Goal: Task Accomplishment & Management: Manage account settings

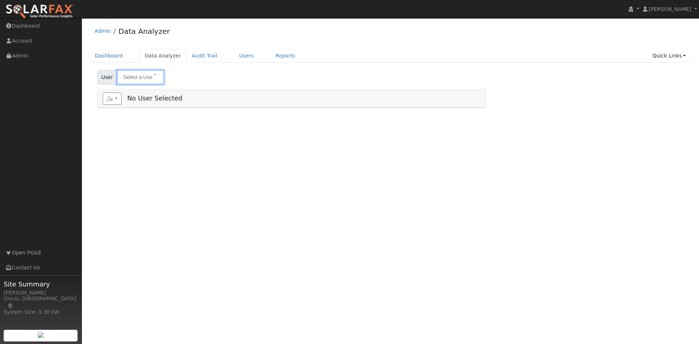
type input "[PERSON_NAME]"
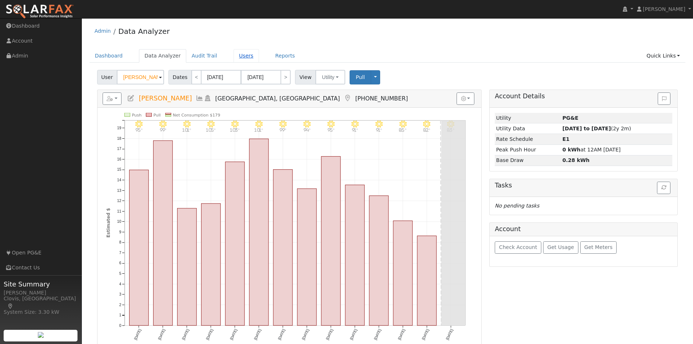
click at [236, 56] on link "Users" at bounding box center [246, 55] width 25 height 13
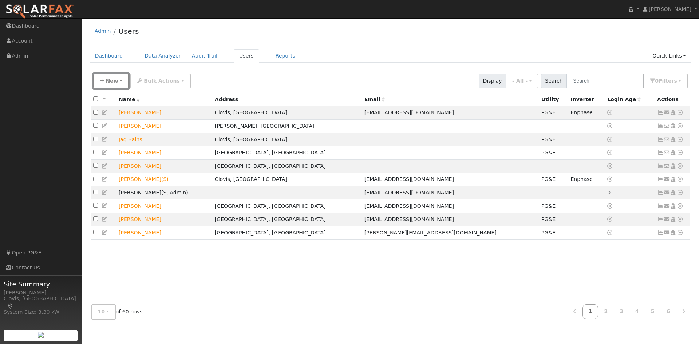
click at [102, 84] on button "New" at bounding box center [111, 81] width 36 height 15
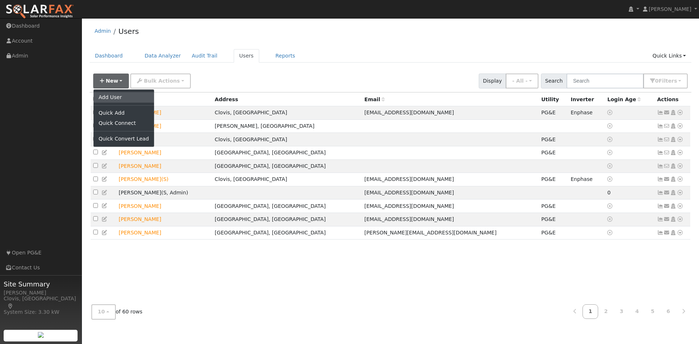
click at [118, 98] on link "Add User" at bounding box center [124, 97] width 60 height 10
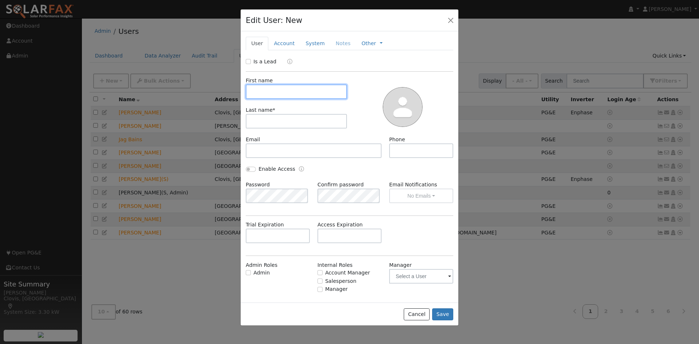
click at [313, 90] on input "text" at bounding box center [296, 91] width 101 height 15
type input "Monique"
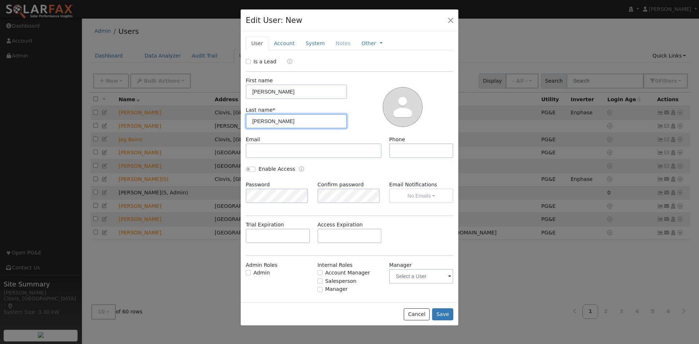
type input "Markarian"
click at [345, 140] on div "Email" at bounding box center [313, 147] width 143 height 22
click at [405, 152] on input "text" at bounding box center [421, 150] width 64 height 15
type input "5594735555"
click at [362, 131] on div at bounding box center [402, 106] width 106 height 59
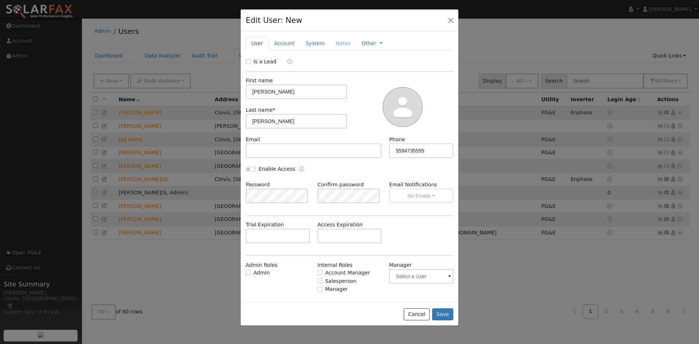
click at [257, 59] on label "Is a Lead" at bounding box center [264, 62] width 23 height 8
click at [251, 59] on input "Is a Lead" at bounding box center [248, 61] width 5 height 5
click at [289, 46] on link "Account" at bounding box center [284, 43] width 32 height 13
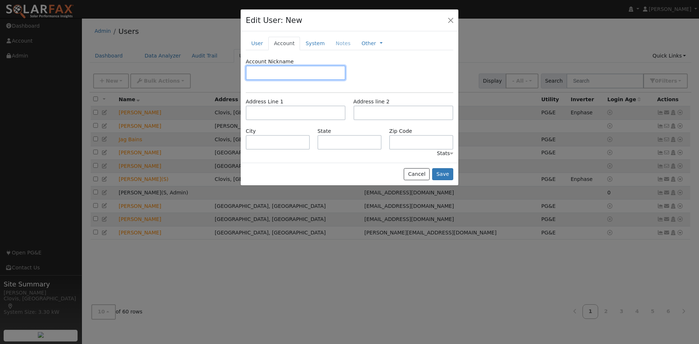
click at [287, 71] on input "text" at bounding box center [296, 73] width 100 height 15
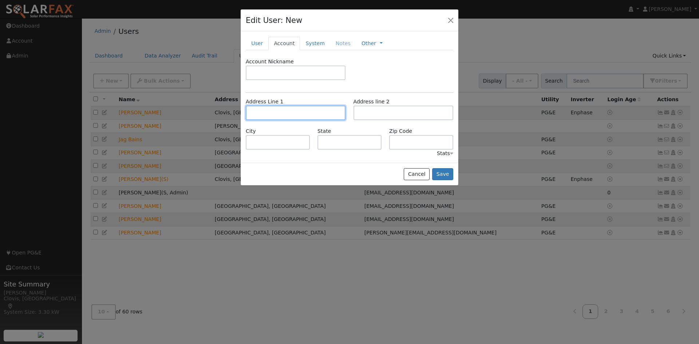
click at [287, 116] on input "text" at bounding box center [296, 113] width 100 height 15
click at [259, 45] on link "User" at bounding box center [257, 43] width 23 height 13
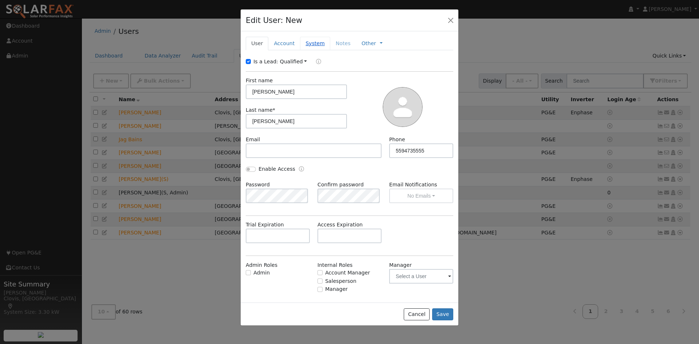
click at [322, 39] on link "System" at bounding box center [315, 43] width 30 height 13
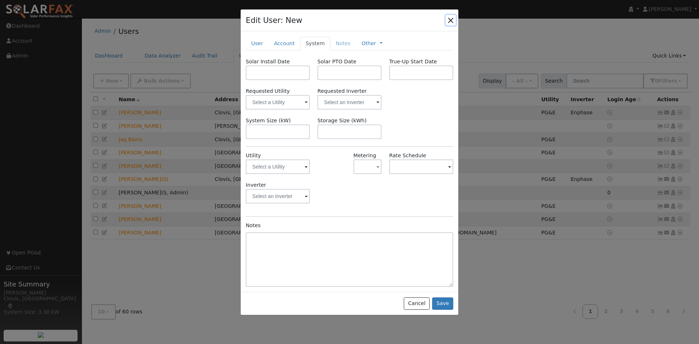
click at [448, 19] on button "button" at bounding box center [451, 20] width 10 height 10
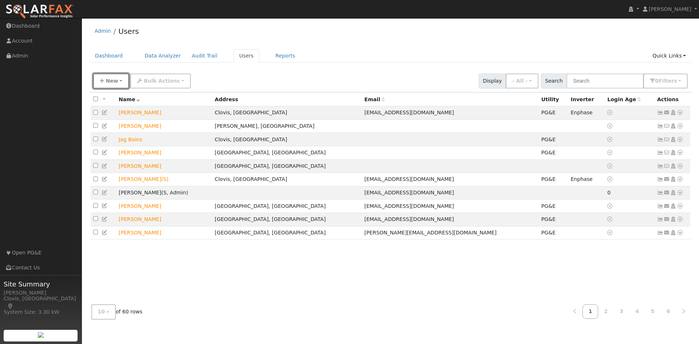
click at [104, 80] on button "New" at bounding box center [111, 81] width 36 height 15
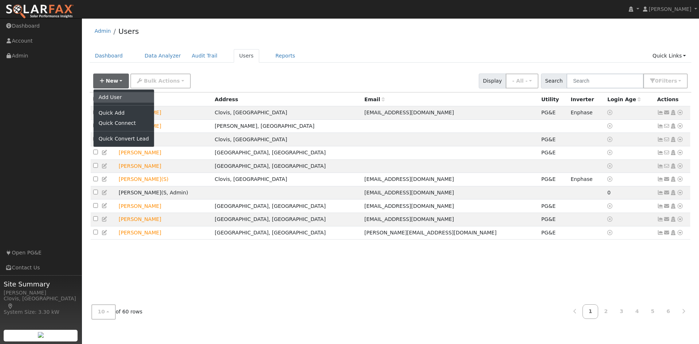
click at [128, 96] on link "Add User" at bounding box center [124, 97] width 60 height 10
checkbox input "false"
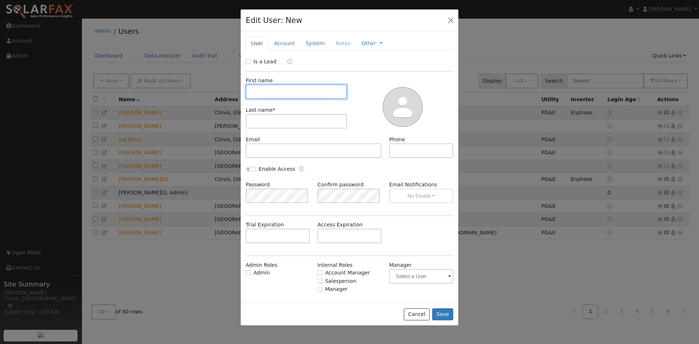
click at [286, 90] on input "text" at bounding box center [296, 91] width 101 height 15
click at [495, 94] on div at bounding box center [349, 172] width 699 height 344
click at [454, 21] on button "button" at bounding box center [451, 20] width 10 height 10
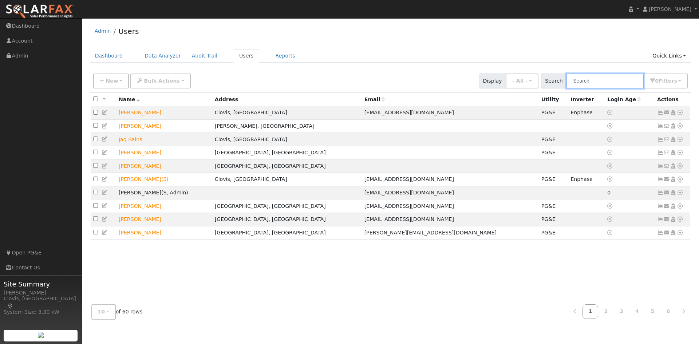
click at [606, 79] on input "text" at bounding box center [604, 81] width 77 height 15
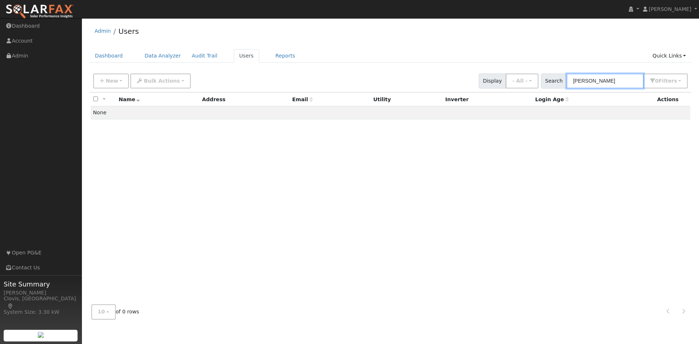
type input "monique"
click at [409, 74] on div "New Add User Quick Add Quick Connect Quick Convert Lead Bulk Actions Send Email…" at bounding box center [390, 79] width 597 height 17
click at [106, 79] on span "New" at bounding box center [112, 81] width 12 height 6
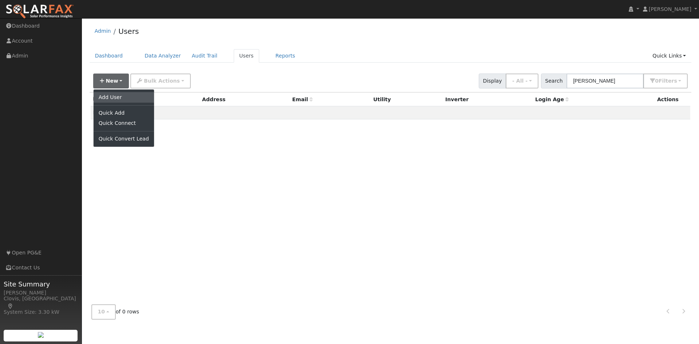
click at [107, 97] on link "Add User" at bounding box center [124, 97] width 60 height 10
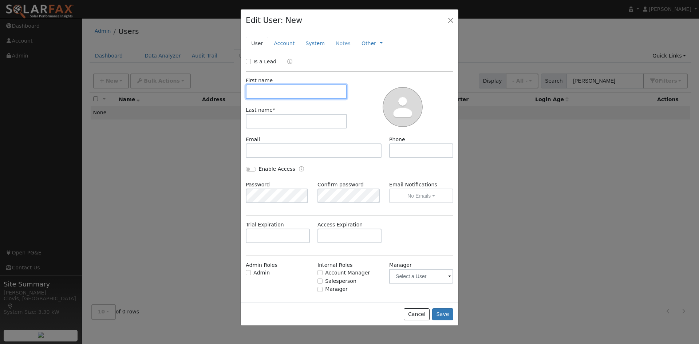
click at [270, 94] on input "text" at bounding box center [296, 91] width 101 height 15
type input "Monique"
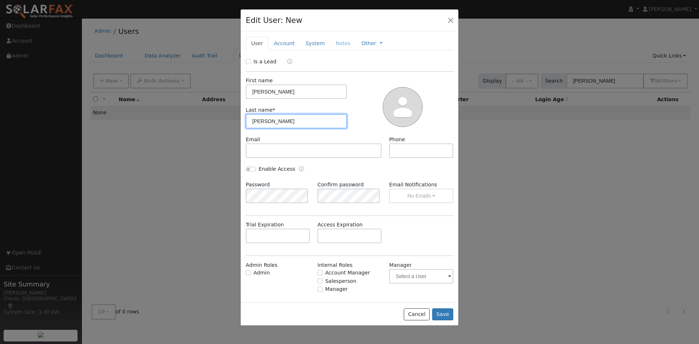
type input "Markarian"
click at [408, 148] on input "text" at bounding box center [421, 150] width 64 height 15
click at [410, 155] on input "text" at bounding box center [421, 150] width 64 height 15
type input "5594735555"
click at [381, 169] on div "Enable Access" at bounding box center [349, 173] width 215 height 16
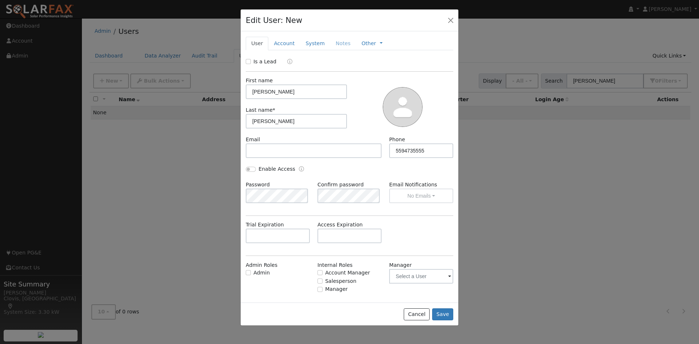
click at [358, 117] on div at bounding box center [402, 106] width 106 height 59
click at [247, 62] on input "Is a Lead" at bounding box center [248, 61] width 5 height 5
checkbox input "true"
click at [443, 310] on button "Save" at bounding box center [442, 314] width 21 height 12
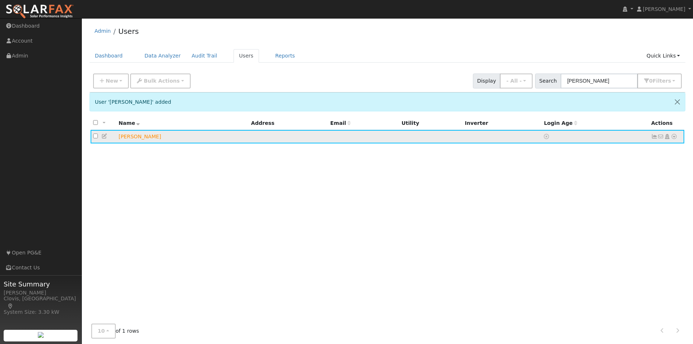
click at [105, 138] on icon at bounding box center [105, 136] width 7 height 5
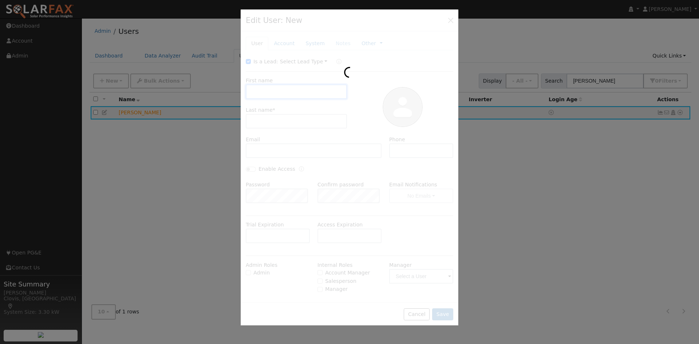
type input "Monique"
type input "Markarian"
type input "5594735555"
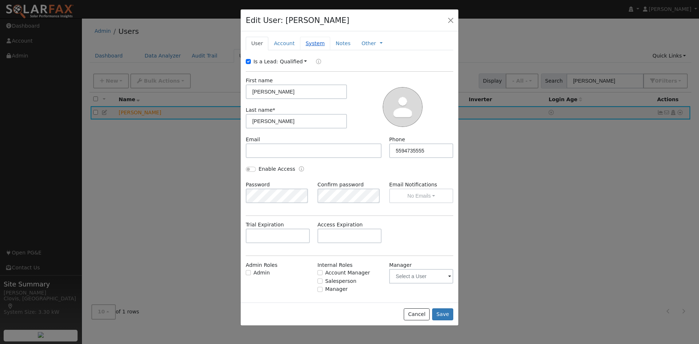
click at [306, 47] on link "System" at bounding box center [315, 43] width 30 height 13
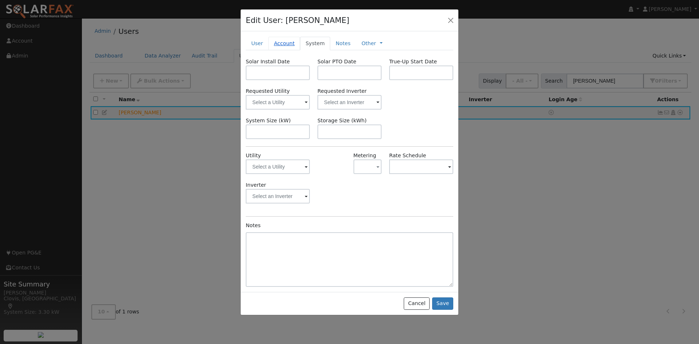
click at [280, 45] on link "Account" at bounding box center [284, 43] width 32 height 13
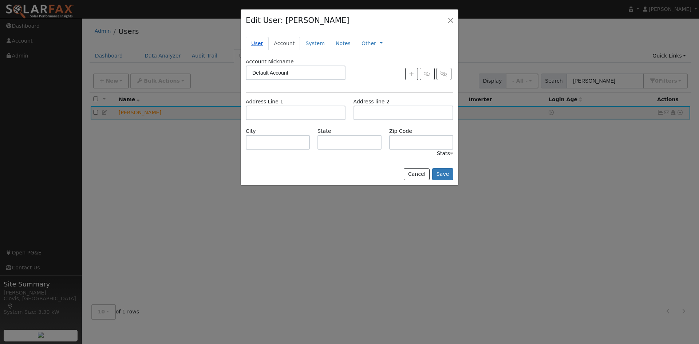
click at [256, 45] on link "User" at bounding box center [257, 43] width 23 height 13
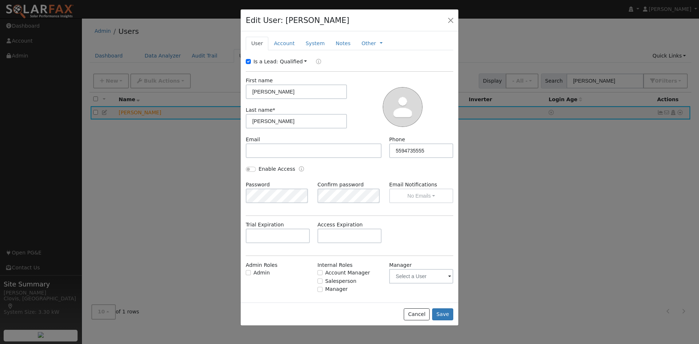
click at [539, 169] on div at bounding box center [349, 172] width 699 height 344
click at [448, 19] on button "button" at bounding box center [451, 20] width 10 height 10
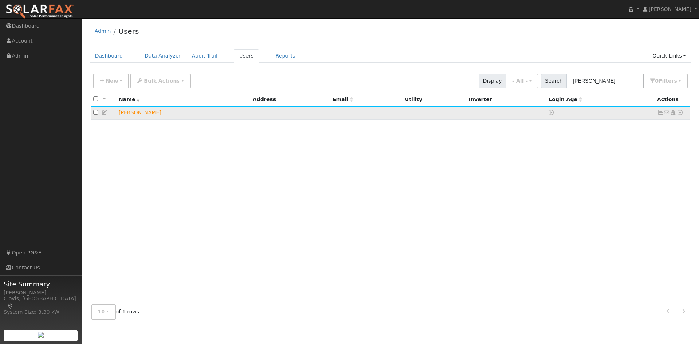
click at [681, 115] on icon at bounding box center [680, 112] width 7 height 5
click at [606, 166] on link "Utility" at bounding box center [604, 168] width 51 height 10
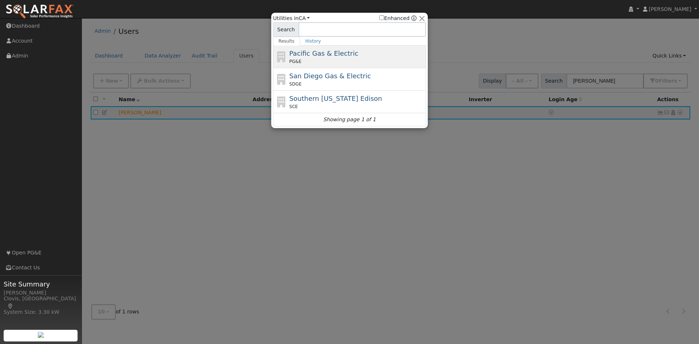
click at [352, 63] on div "PG&E" at bounding box center [356, 61] width 135 height 7
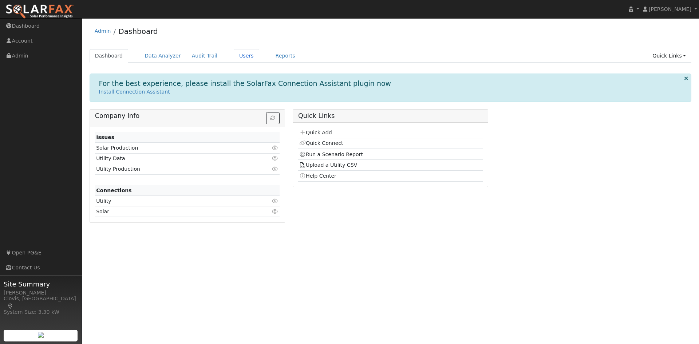
click at [240, 58] on link "Users" at bounding box center [246, 55] width 25 height 13
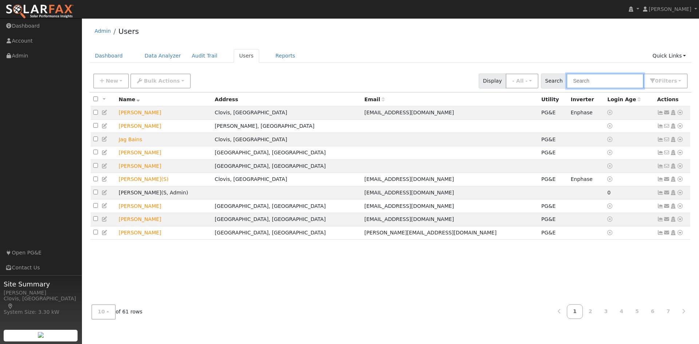
click at [594, 82] on input "text" at bounding box center [604, 81] width 77 height 15
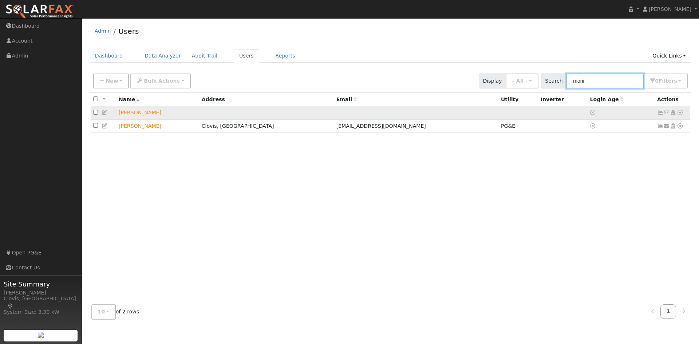
type input "moni"
click at [107, 114] on icon at bounding box center [105, 112] width 7 height 5
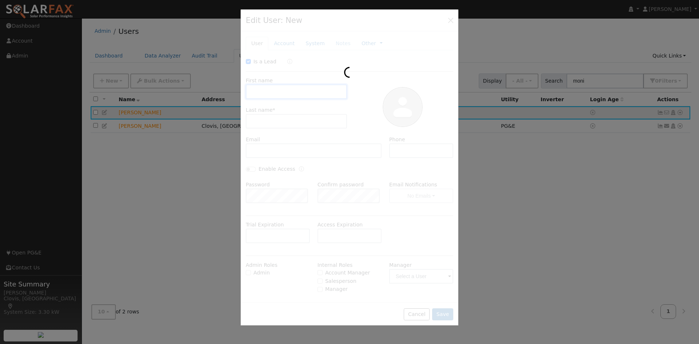
checkbox input "true"
type input "[PERSON_NAME]"
type input "5594735555"
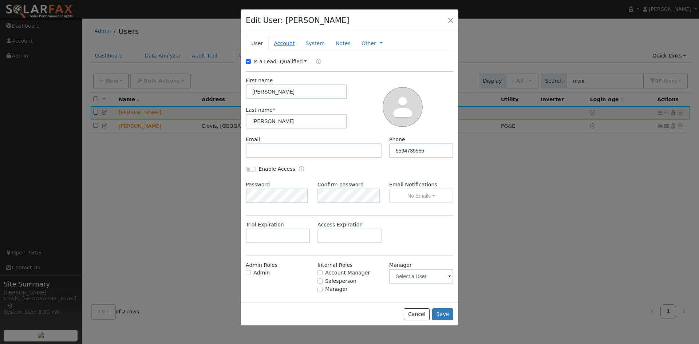
click at [280, 43] on link "Account" at bounding box center [284, 43] width 32 height 13
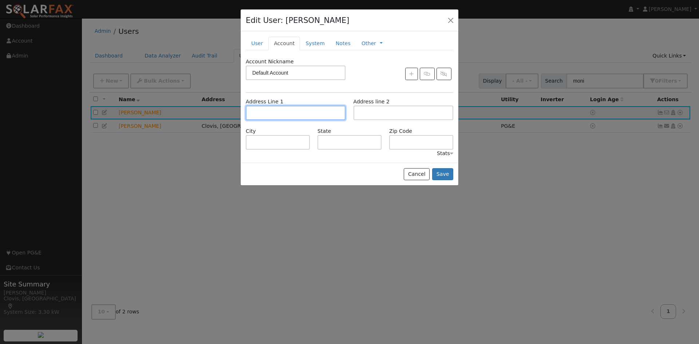
click at [284, 109] on input "text" at bounding box center [296, 113] width 100 height 15
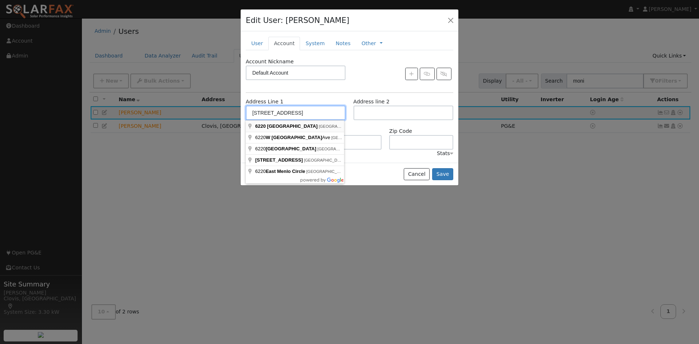
type input "6220 West Menlo Avenue"
type input "Fresno"
type input "CA"
type input "93722"
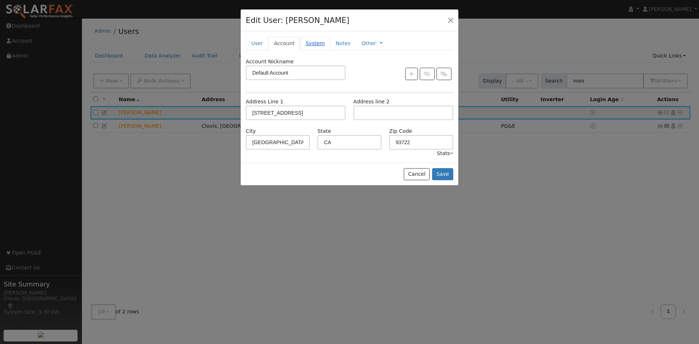
click at [315, 41] on link "System" at bounding box center [315, 43] width 30 height 13
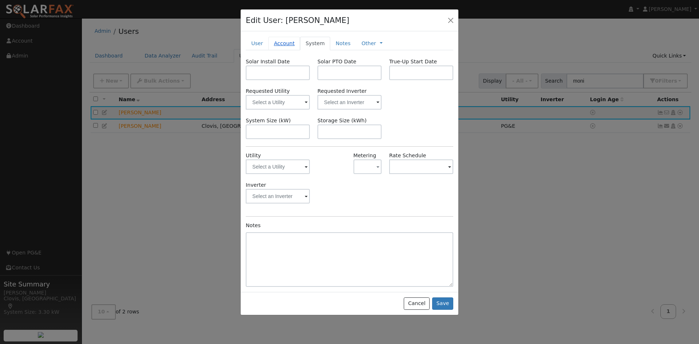
click at [275, 46] on link "Account" at bounding box center [284, 43] width 32 height 13
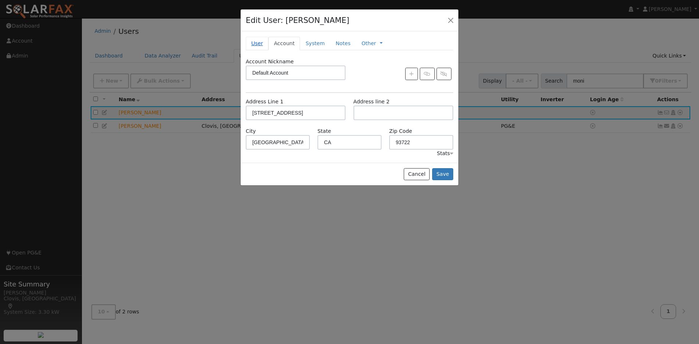
click at [253, 44] on link "User" at bounding box center [257, 43] width 23 height 13
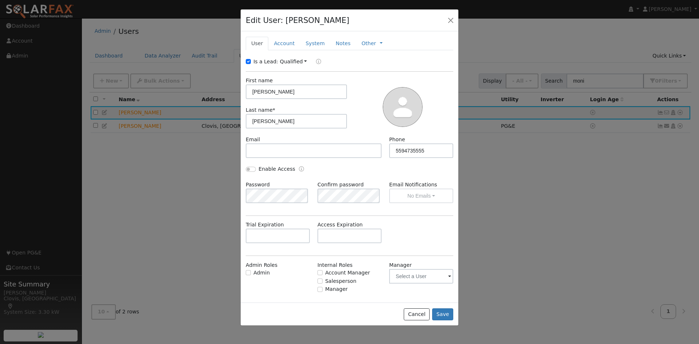
click at [296, 143] on div "Email" at bounding box center [313, 147] width 143 height 22
click at [294, 148] on input "text" at bounding box center [314, 150] width 136 height 15
click at [443, 316] on button "Save" at bounding box center [442, 314] width 21 height 12
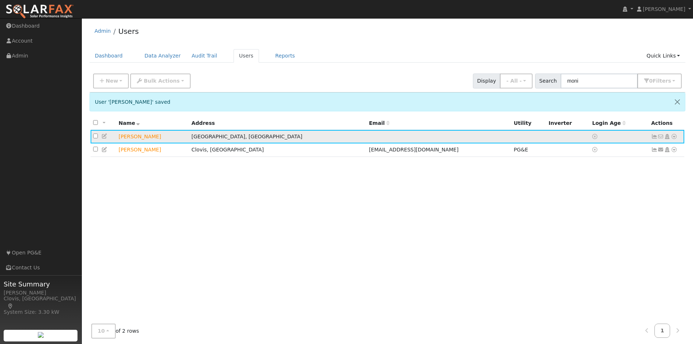
click at [676, 138] on icon at bounding box center [674, 136] width 7 height 5
click at [595, 196] on link "Utility" at bounding box center [599, 191] width 51 height 10
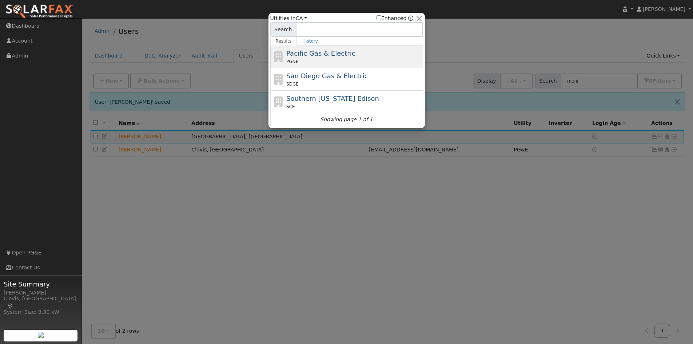
click at [326, 57] on span "Pacific Gas & Electric" at bounding box center [320, 54] width 69 height 8
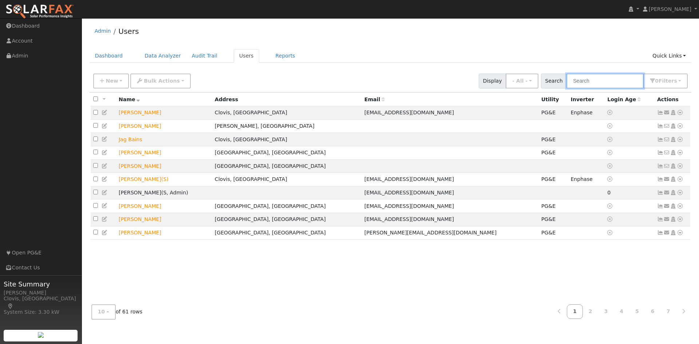
click at [603, 77] on input "text" at bounding box center [604, 81] width 77 height 15
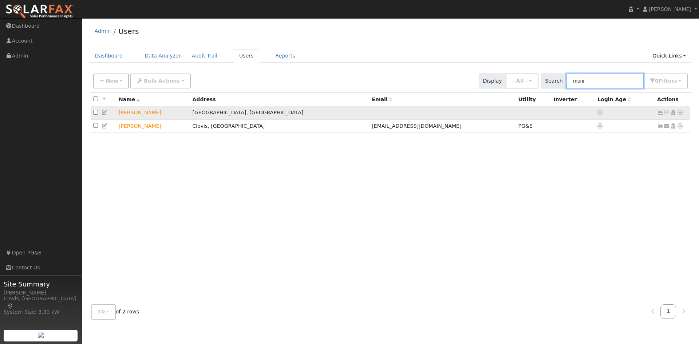
type input "moni"
click at [680, 114] on icon at bounding box center [680, 112] width 7 height 5
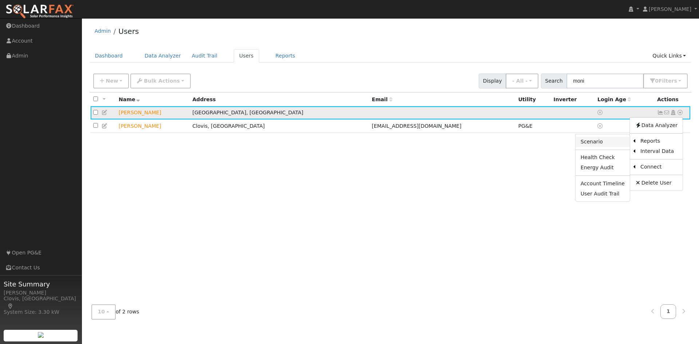
click at [607, 141] on link "Scenario" at bounding box center [602, 142] width 54 height 10
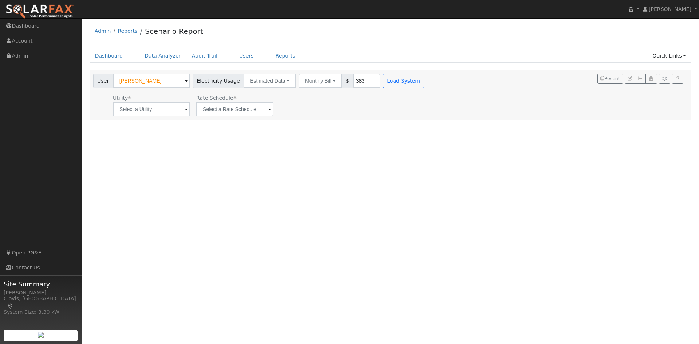
click at [500, 85] on div "User Monique Markarian Account Default Account Default Account 6220 West Menlo …" at bounding box center [389, 93] width 595 height 45
click at [237, 59] on link "Users" at bounding box center [246, 55] width 25 height 13
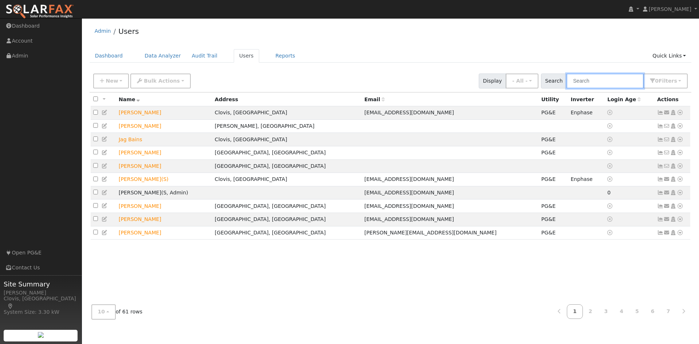
click at [595, 84] on input "text" at bounding box center [604, 81] width 77 height 15
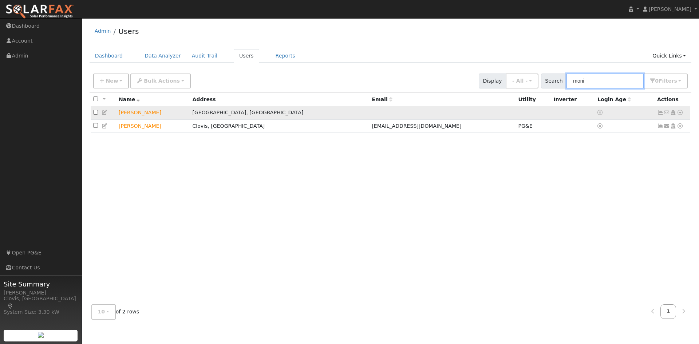
type input "moni"
click at [680, 112] on icon at bounding box center [680, 112] width 7 height 5
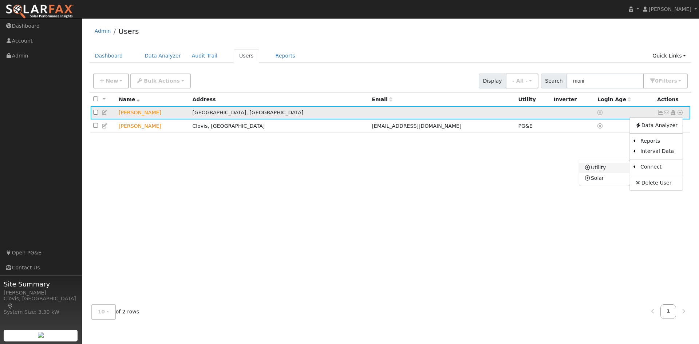
click at [618, 171] on link "Utility" at bounding box center [604, 168] width 51 height 10
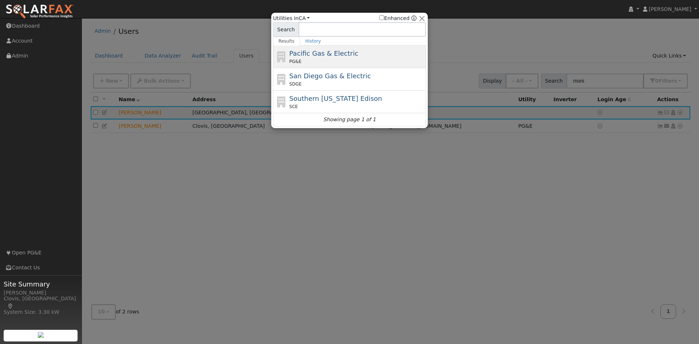
click at [349, 55] on div "Pacific Gas & Electric PG&E" at bounding box center [356, 56] width 135 height 16
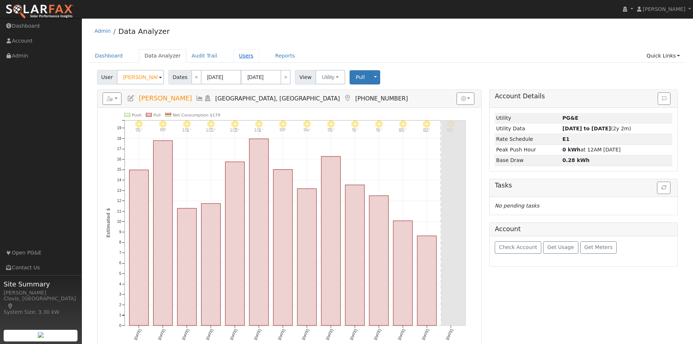
click at [234, 61] on link "Users" at bounding box center [246, 55] width 25 height 13
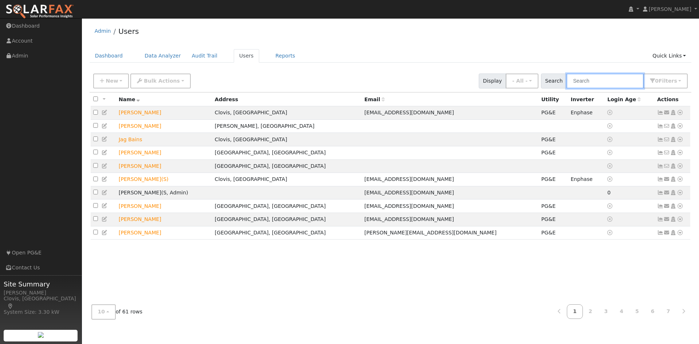
click at [624, 86] on input "text" at bounding box center [604, 81] width 77 height 15
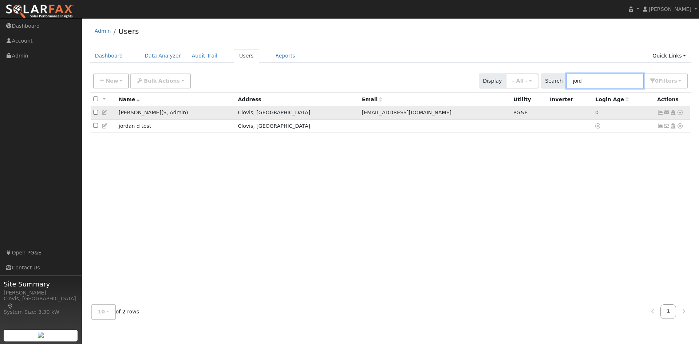
type input "jord"
click at [680, 115] on icon at bounding box center [680, 112] width 7 height 5
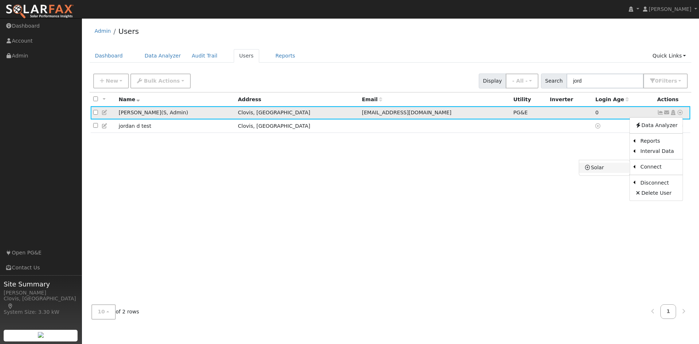
click at [609, 167] on link "Solar" at bounding box center [604, 168] width 51 height 10
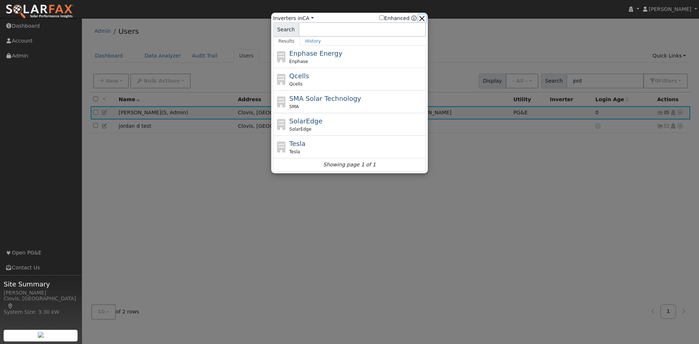
click at [422, 20] on button "button" at bounding box center [422, 19] width 8 height 8
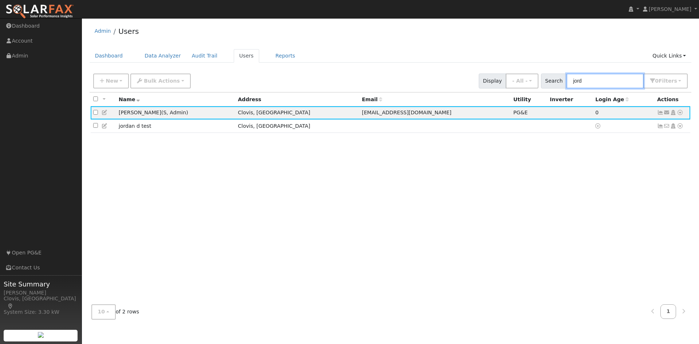
drag, startPoint x: 599, startPoint y: 84, endPoint x: 575, endPoint y: 80, distance: 24.1
click at [575, 80] on input "jord" at bounding box center [604, 81] width 77 height 15
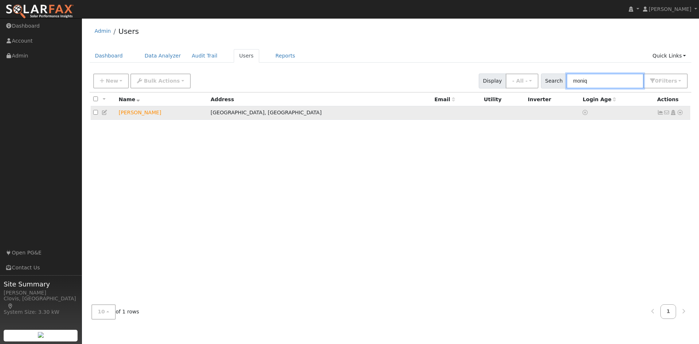
type input "moniq"
click at [150, 114] on td "Monique Markarian" at bounding box center [162, 112] width 92 height 13
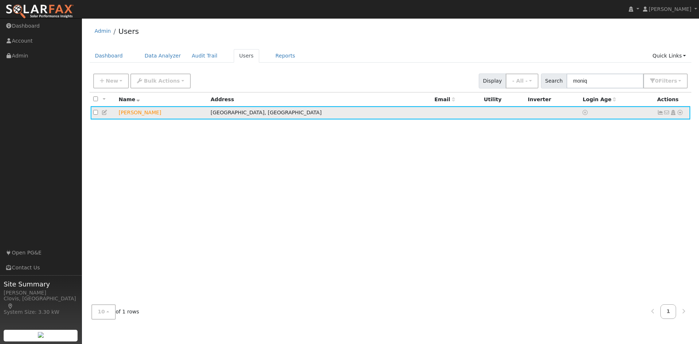
click at [681, 112] on icon at bounding box center [680, 112] width 7 height 5
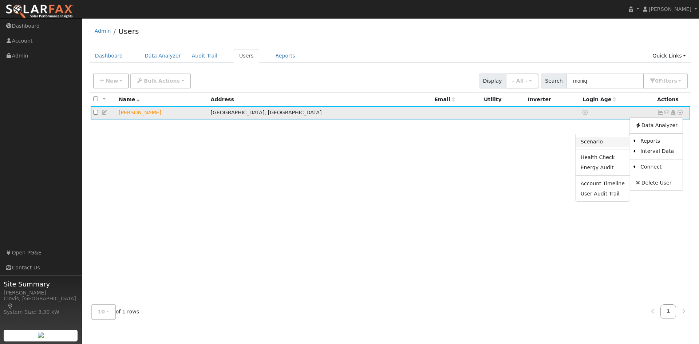
click at [614, 145] on link "Scenario" at bounding box center [602, 142] width 54 height 10
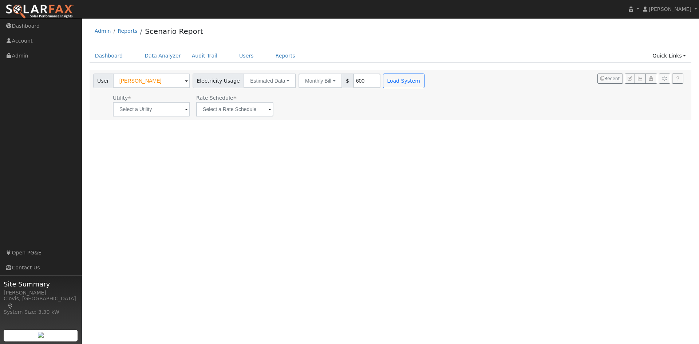
type input "600"
click at [177, 109] on input "text" at bounding box center [151, 109] width 77 height 15
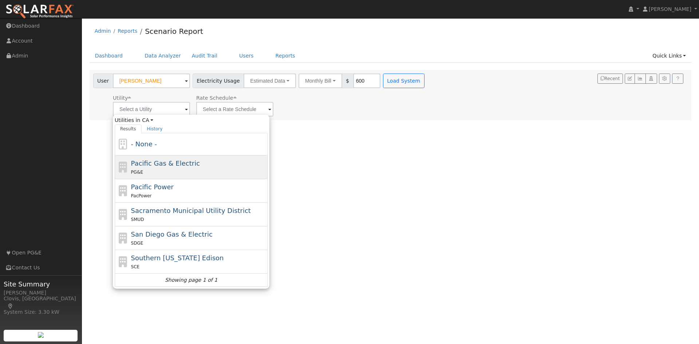
click at [166, 161] on span "Pacific Gas & Electric" at bounding box center [165, 163] width 69 height 8
type input "Pacific Gas & Electric"
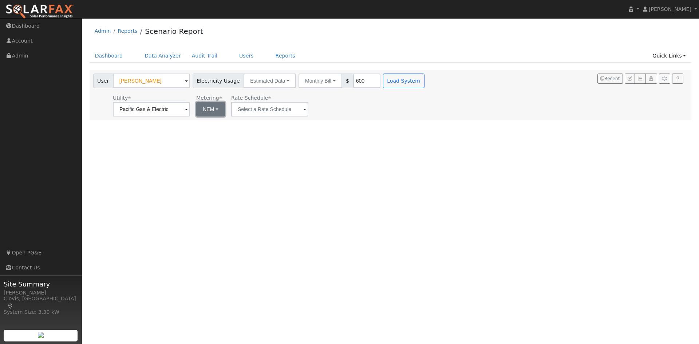
click at [214, 114] on button "NEM" at bounding box center [210, 109] width 29 height 15
drag, startPoint x: 214, startPoint y: 135, endPoint x: 259, endPoint y: 110, distance: 51.3
click at [214, 135] on link "NBT" at bounding box center [220, 136] width 51 height 10
type input "E-ELEC"
click at [261, 110] on input "E-ELEC" at bounding box center [268, 109] width 77 height 15
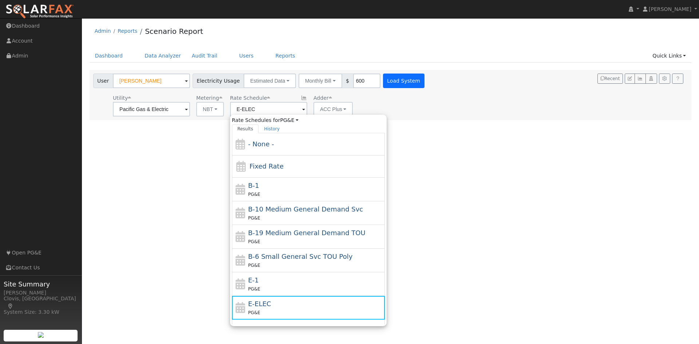
drag, startPoint x: 392, startPoint y: 102, endPoint x: 399, endPoint y: 83, distance: 20.4
click at [393, 102] on div "Utility Pacific Gas & Electric Metering NBT NEM NBT Rate Schedule E-ELEC Rate S…" at bounding box center [260, 104] width 336 height 25
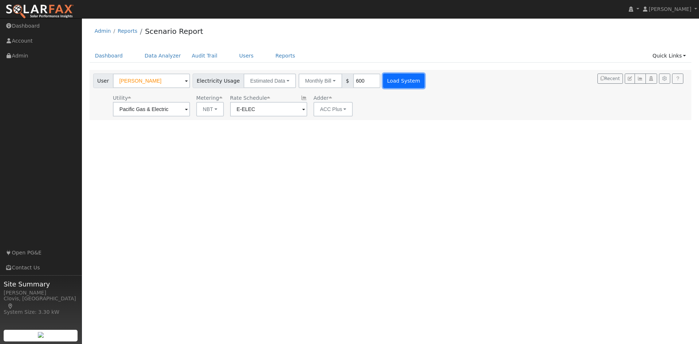
click at [401, 77] on button "Load System" at bounding box center [403, 81] width 41 height 15
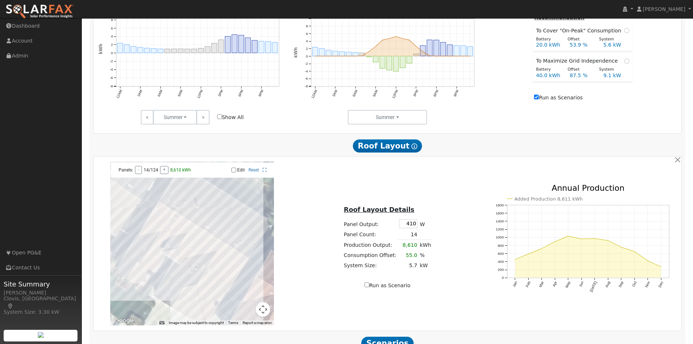
scroll to position [364, 0]
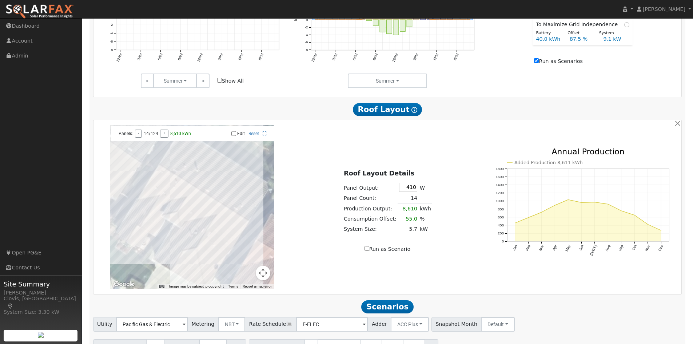
click at [368, 251] on input "Run as Scenario" at bounding box center [367, 248] width 5 height 5
checkbox input "true"
type input "8610"
type input "100"
click at [234, 136] on input "Edit" at bounding box center [233, 133] width 5 height 5
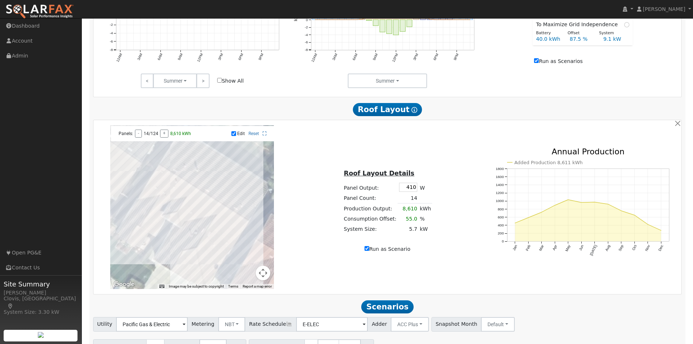
click at [206, 241] on div at bounding box center [192, 207] width 164 height 164
click at [193, 254] on div at bounding box center [192, 207] width 164 height 164
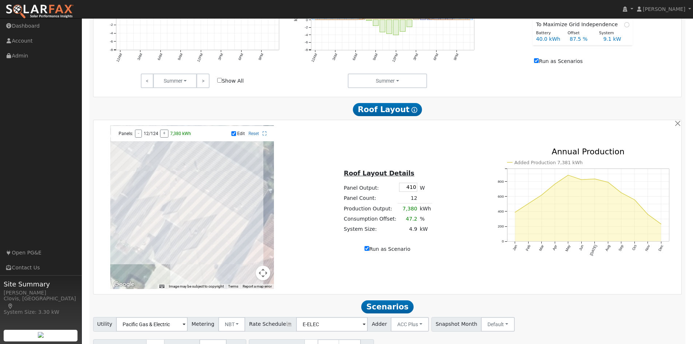
click at [189, 259] on div at bounding box center [192, 207] width 164 height 164
click at [136, 237] on div at bounding box center [192, 207] width 164 height 164
click at [135, 241] on div at bounding box center [192, 207] width 164 height 164
drag, startPoint x: 202, startPoint y: 199, endPoint x: 196, endPoint y: 197, distance: 6.9
click at [202, 199] on div at bounding box center [192, 207] width 164 height 164
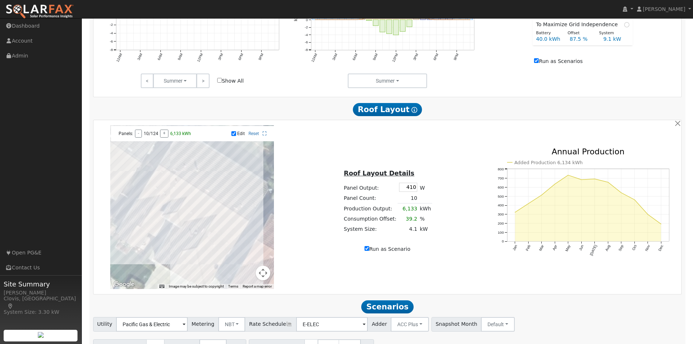
click at [192, 194] on div at bounding box center [192, 207] width 164 height 164
click at [174, 181] on div at bounding box center [192, 207] width 164 height 164
click at [163, 173] on div at bounding box center [192, 207] width 164 height 164
click at [159, 178] on div at bounding box center [192, 207] width 164 height 164
click at [221, 207] on div at bounding box center [192, 207] width 164 height 164
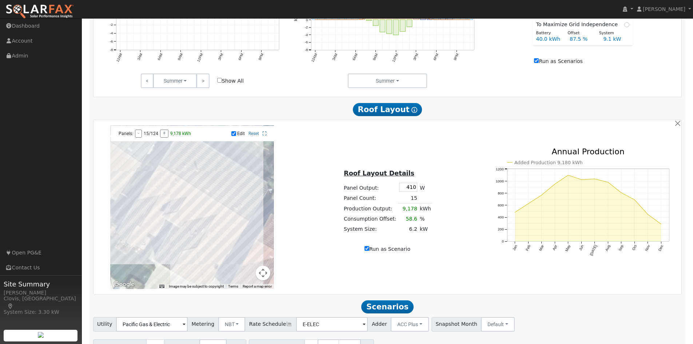
click at [219, 212] on div at bounding box center [192, 207] width 164 height 164
click at [311, 231] on div "Roof Layout Details Panel Output: 410 W Panel Count: 16 Production Output: 9,78…" at bounding box center [387, 207] width 195 height 92
click at [238, 136] on label "Edit" at bounding box center [241, 133] width 8 height 5
click at [236, 136] on input "Edit" at bounding box center [233, 133] width 5 height 5
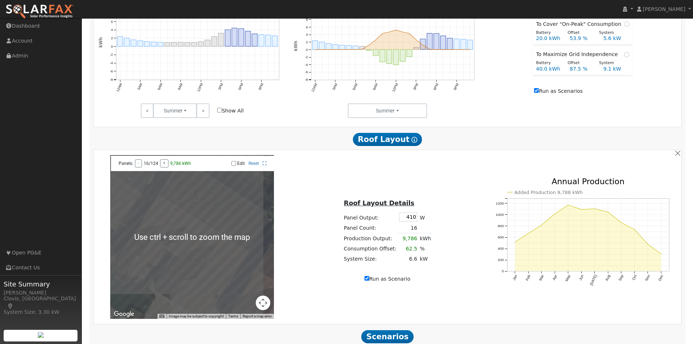
scroll to position [371, 0]
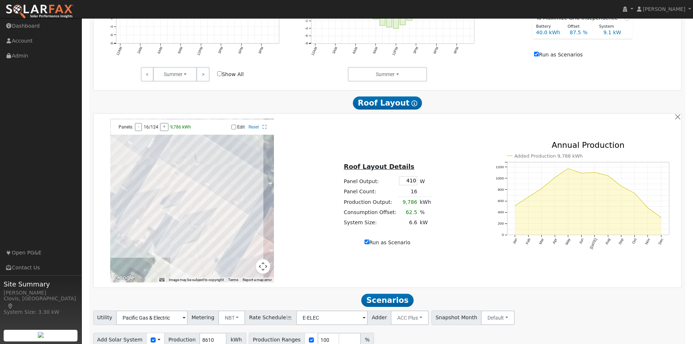
click at [138, 207] on div at bounding box center [192, 201] width 164 height 164
click at [232, 130] on input "Edit" at bounding box center [233, 126] width 5 height 5
click at [139, 204] on div at bounding box center [192, 201] width 164 height 164
click at [135, 202] on div at bounding box center [192, 201] width 164 height 164
click at [136, 202] on div at bounding box center [192, 201] width 164 height 164
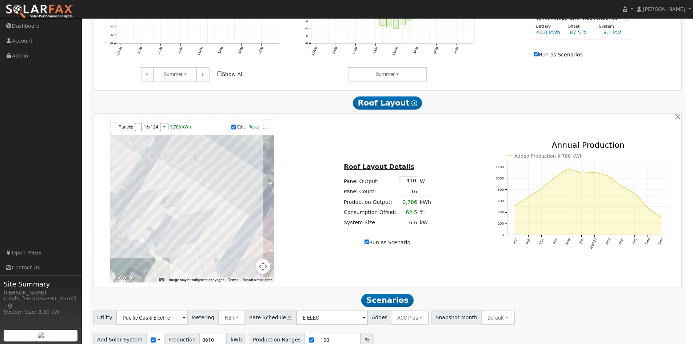
click at [150, 220] on div at bounding box center [192, 201] width 164 height 164
click at [154, 222] on div at bounding box center [192, 201] width 164 height 164
click at [203, 238] on div at bounding box center [192, 201] width 164 height 164
click at [207, 248] on div at bounding box center [192, 201] width 164 height 164
click at [210, 239] on div at bounding box center [192, 201] width 164 height 164
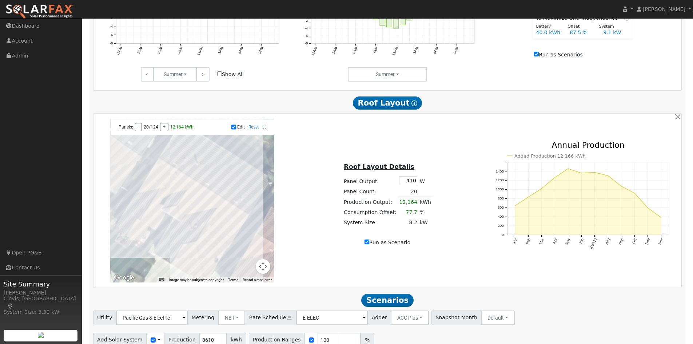
click at [207, 235] on div at bounding box center [192, 201] width 164 height 164
click at [209, 252] on div at bounding box center [192, 201] width 164 height 164
click at [235, 130] on input "Edit" at bounding box center [233, 126] width 5 height 5
checkbox input "false"
click at [332, 141] on div "← Move left → Move right ↑ Move up ↓ Move down + Zoom in - Zoom out Home Jump l…" at bounding box center [388, 201] width 586 height 164
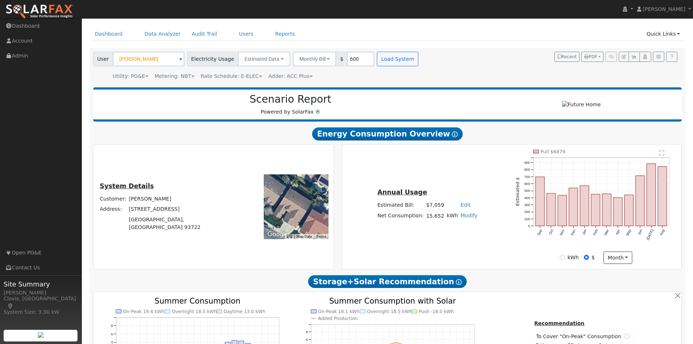
scroll to position [0, 0]
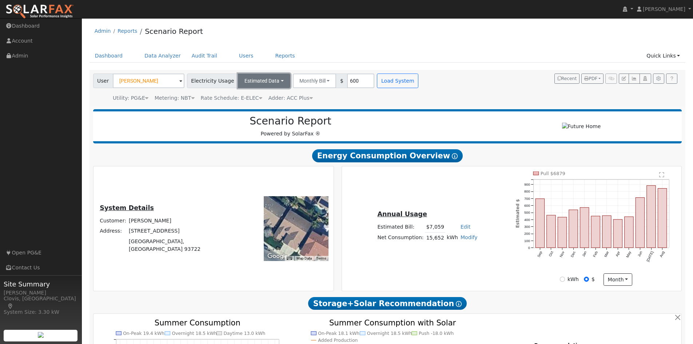
click at [273, 81] on button "Estimated Data" at bounding box center [264, 81] width 52 height 15
click at [264, 100] on link "Connected Data" at bounding box center [264, 97] width 52 height 10
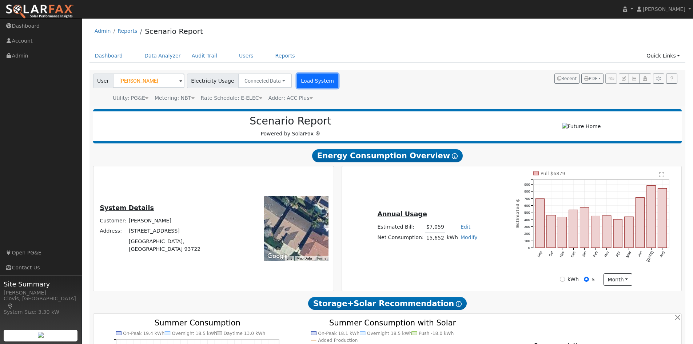
click at [315, 78] on button "Load System" at bounding box center [317, 81] width 41 height 15
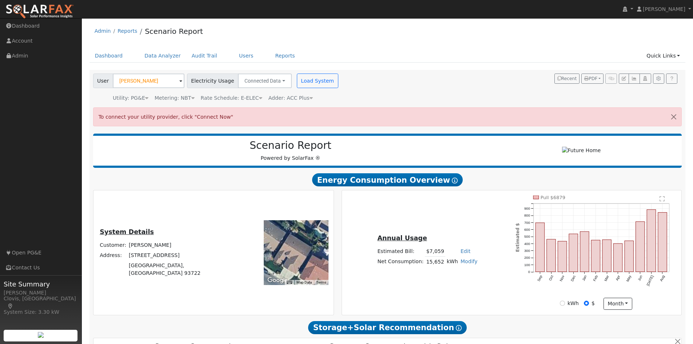
click at [397, 93] on div "User Monique Markarian Account Default Account Default Account 6220 West Menlo …" at bounding box center [386, 86] width 589 height 31
click at [661, 79] on icon "button" at bounding box center [658, 78] width 5 height 4
type input "25"
type input "50"
type input "75"
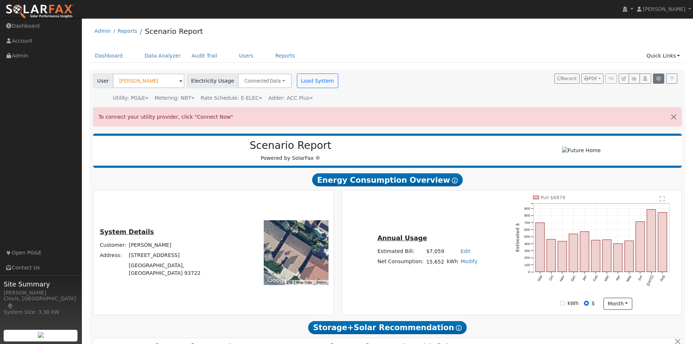
type input "100"
type input "125"
type input "10"
type input "20"
type input "10"
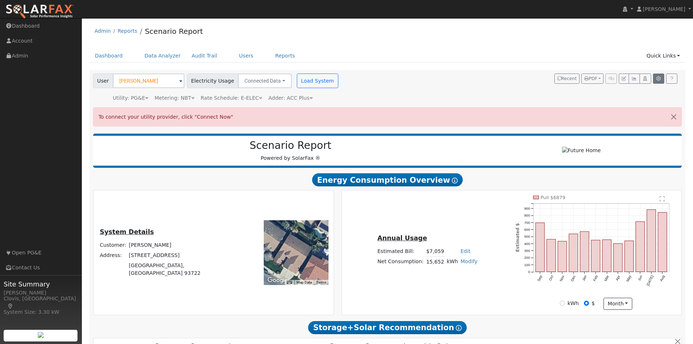
type input "3"
type input "14000"
type input "410"
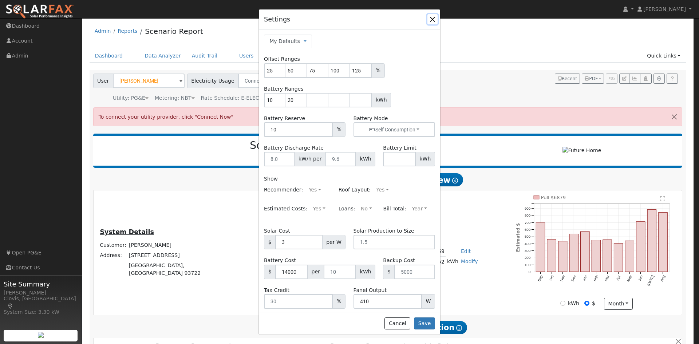
click at [434, 22] on button "button" at bounding box center [432, 19] width 10 height 10
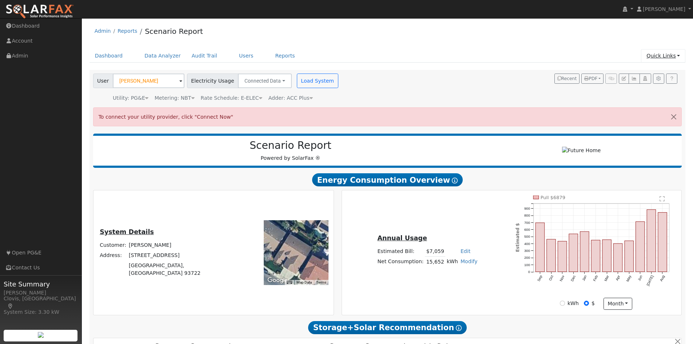
click at [675, 57] on link "Quick Links" at bounding box center [663, 55] width 44 height 13
click at [660, 80] on link "Quick Connect" at bounding box center [649, 81] width 74 height 10
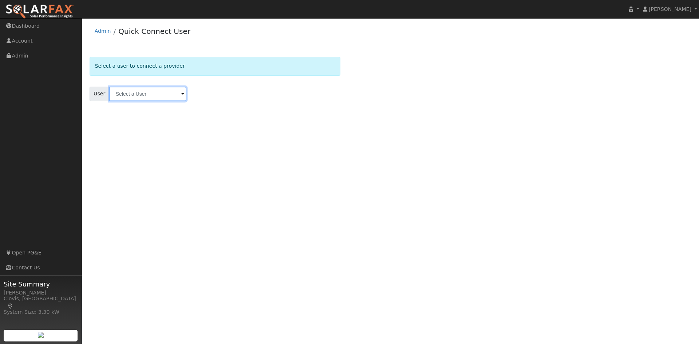
click at [163, 97] on input "text" at bounding box center [147, 94] width 77 height 15
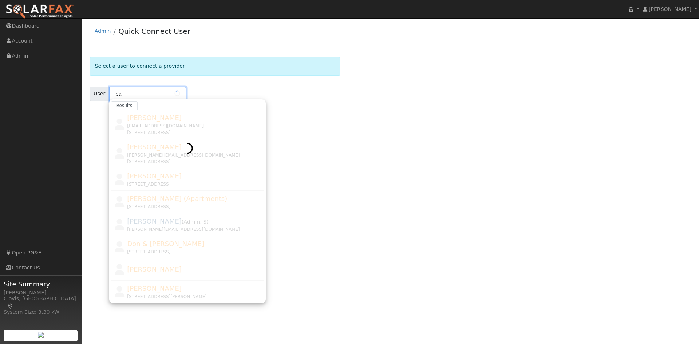
type input "p"
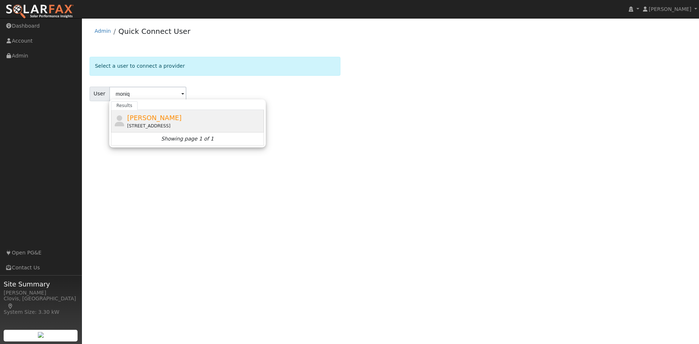
click at [145, 119] on span "[PERSON_NAME]" at bounding box center [154, 118] width 55 height 8
type input "[PERSON_NAME]"
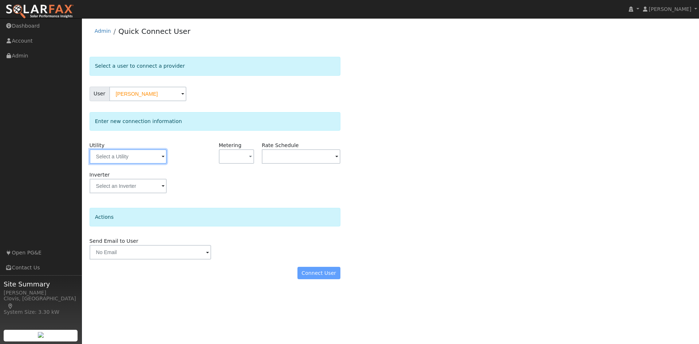
click at [157, 159] on input "text" at bounding box center [128, 156] width 77 height 15
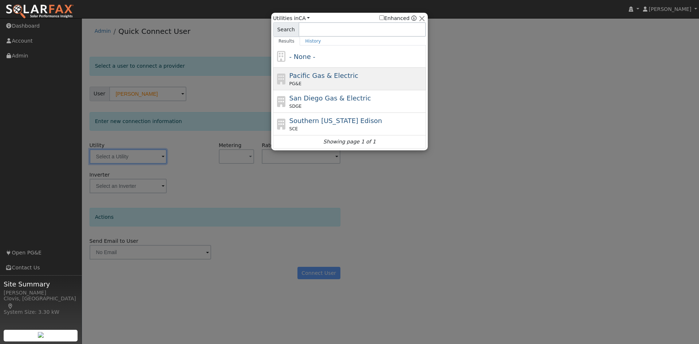
click at [339, 84] on div "PG&E" at bounding box center [356, 83] width 135 height 7
type input "PG&E"
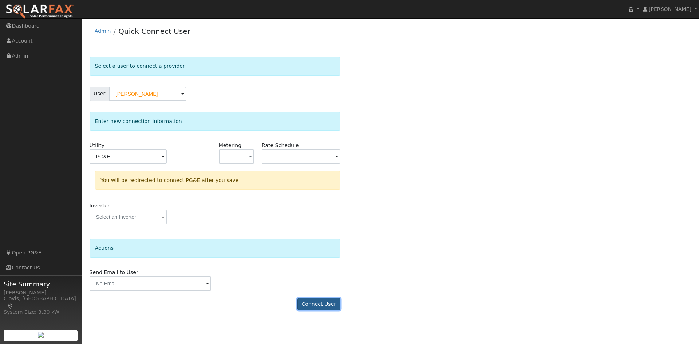
click at [331, 305] on button "Connect User" at bounding box center [318, 304] width 43 height 12
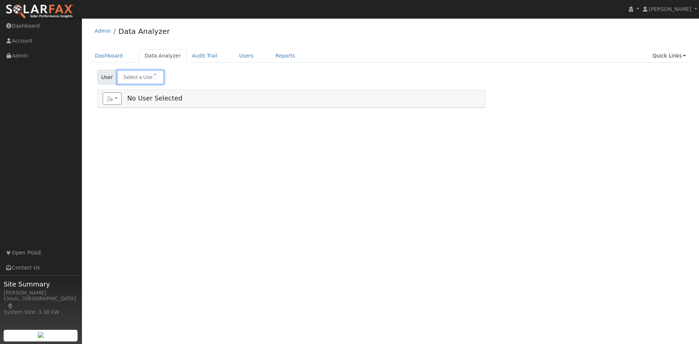
type input "[PERSON_NAME]"
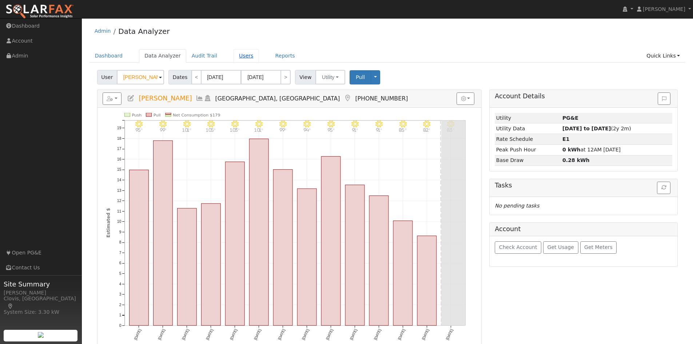
click at [237, 52] on link "Users" at bounding box center [246, 55] width 25 height 13
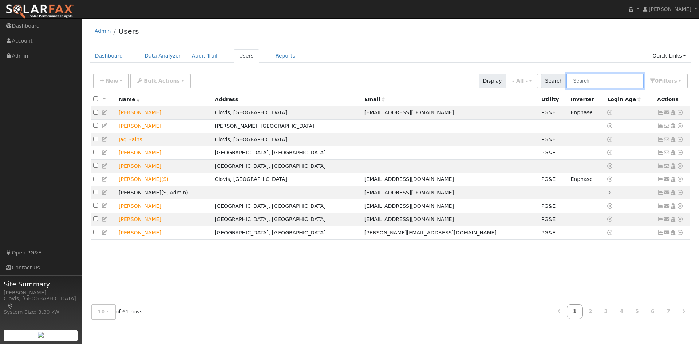
click at [618, 84] on input "text" at bounding box center [604, 81] width 77 height 15
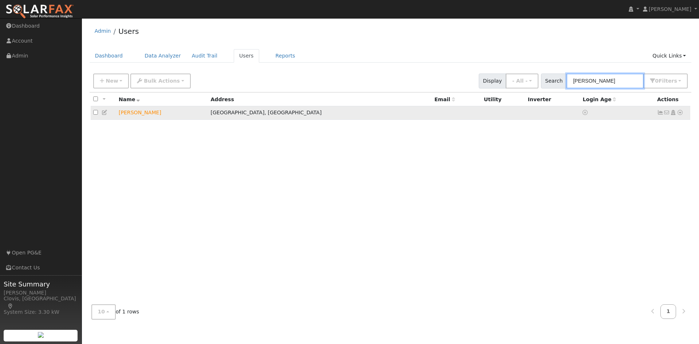
type input "monique"
click at [682, 114] on icon at bounding box center [680, 112] width 7 height 5
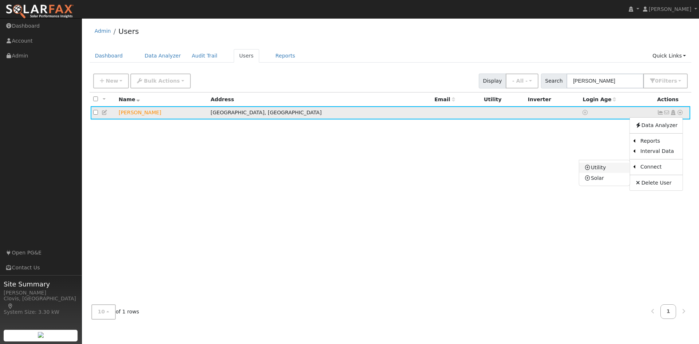
click at [606, 168] on link "Utility" at bounding box center [604, 168] width 51 height 10
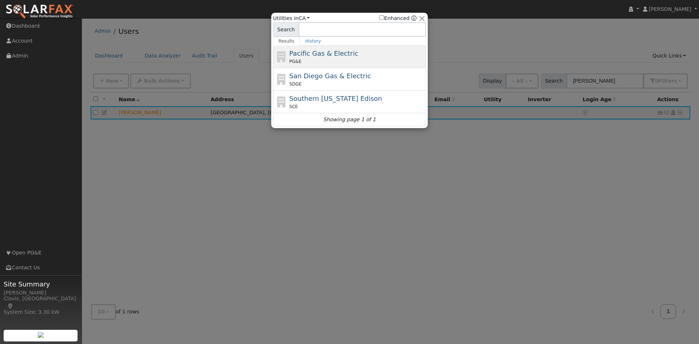
click at [341, 53] on span "Pacific Gas & Electric" at bounding box center [323, 54] width 69 height 8
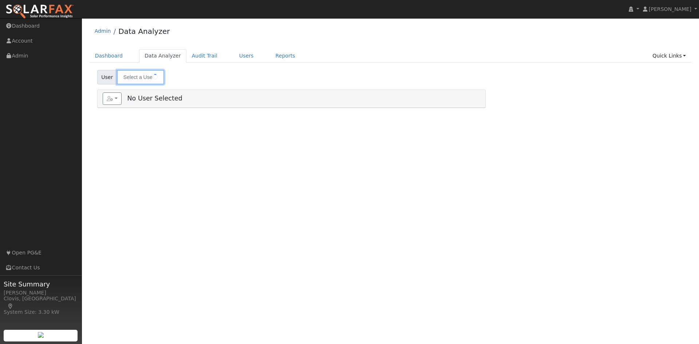
type input "[PERSON_NAME]"
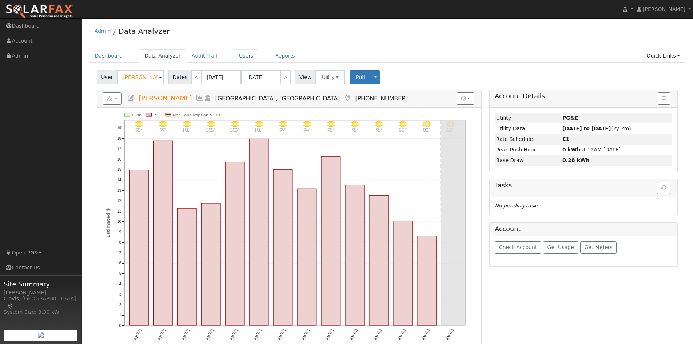
click at [234, 58] on link "Users" at bounding box center [246, 55] width 25 height 13
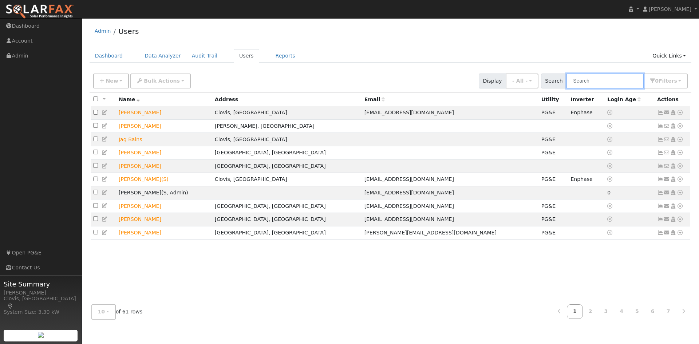
click at [596, 75] on input "text" at bounding box center [604, 81] width 77 height 15
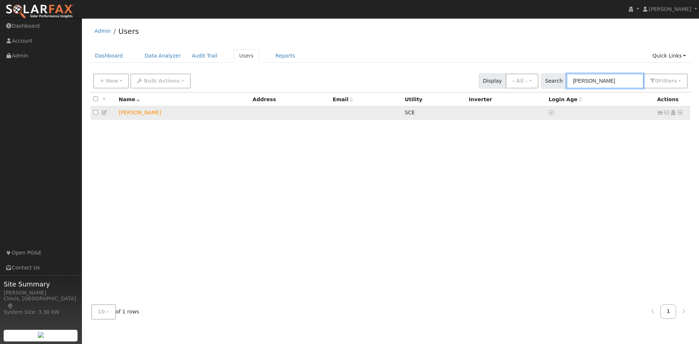
type input "[PERSON_NAME]"
click at [682, 115] on icon at bounding box center [680, 112] width 7 height 5
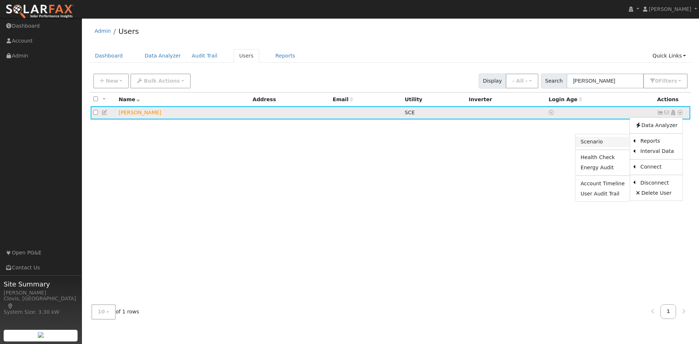
click at [608, 142] on link "Scenario" at bounding box center [602, 142] width 54 height 10
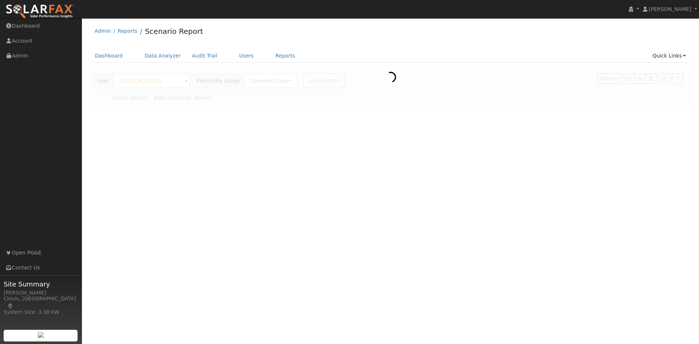
type input "Southern [US_STATE] Edison"
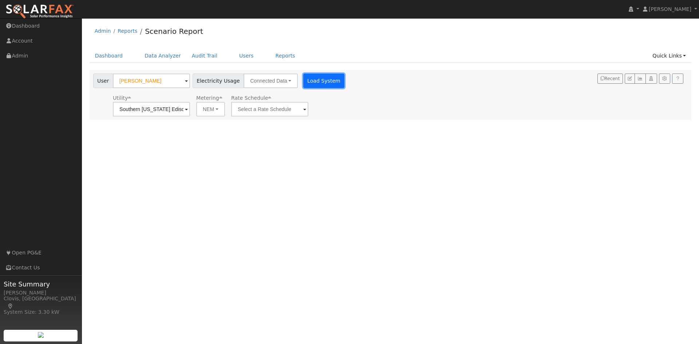
click at [308, 83] on button "Load System" at bounding box center [323, 81] width 41 height 15
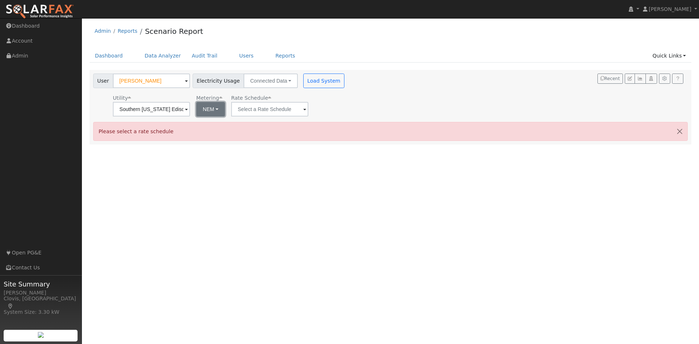
click at [214, 108] on button "NEM" at bounding box center [210, 109] width 29 height 15
click at [379, 113] on div "User [PERSON_NAME] Account Default Account Default Account Primary Account Elec…" at bounding box center [389, 93] width 595 height 45
